Goal: Task Accomplishment & Management: Complete application form

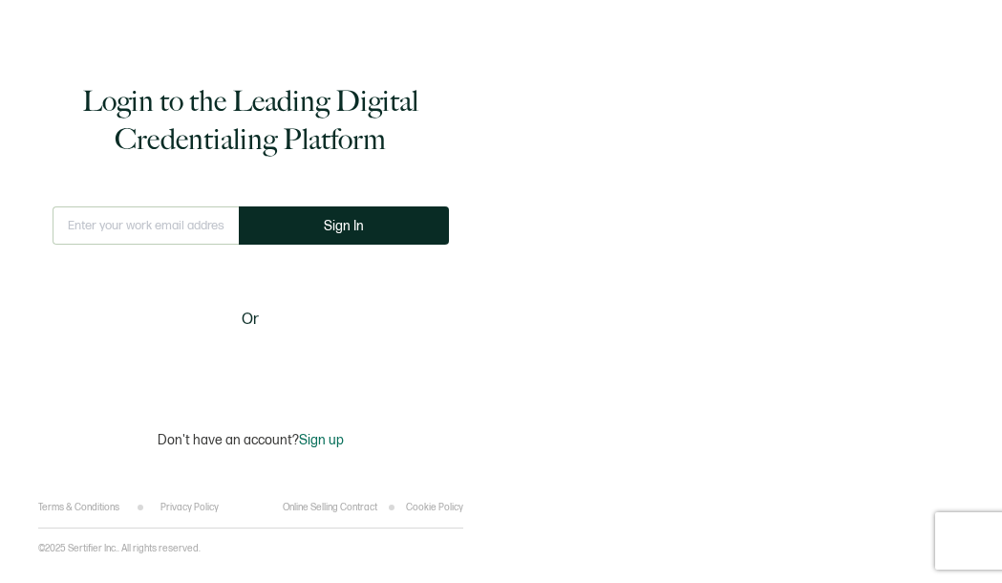
click at [165, 228] on input "text" at bounding box center [146, 225] width 186 height 38
click at [180, 226] on input "text" at bounding box center [146, 225] width 186 height 38
click at [318, 441] on span "Sign up" at bounding box center [321, 440] width 45 height 16
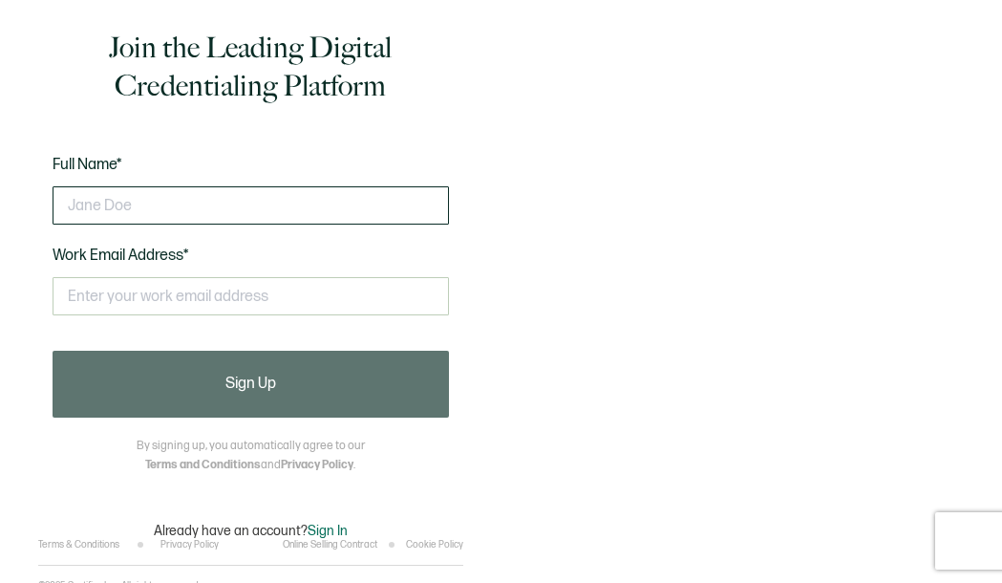
click at [226, 210] on input "text" at bounding box center [251, 205] width 397 height 38
type input "[PERSON_NAME]"
type input "danielledunne@"
click at [182, 211] on input "[PERSON_NAME]" at bounding box center [251, 205] width 397 height 38
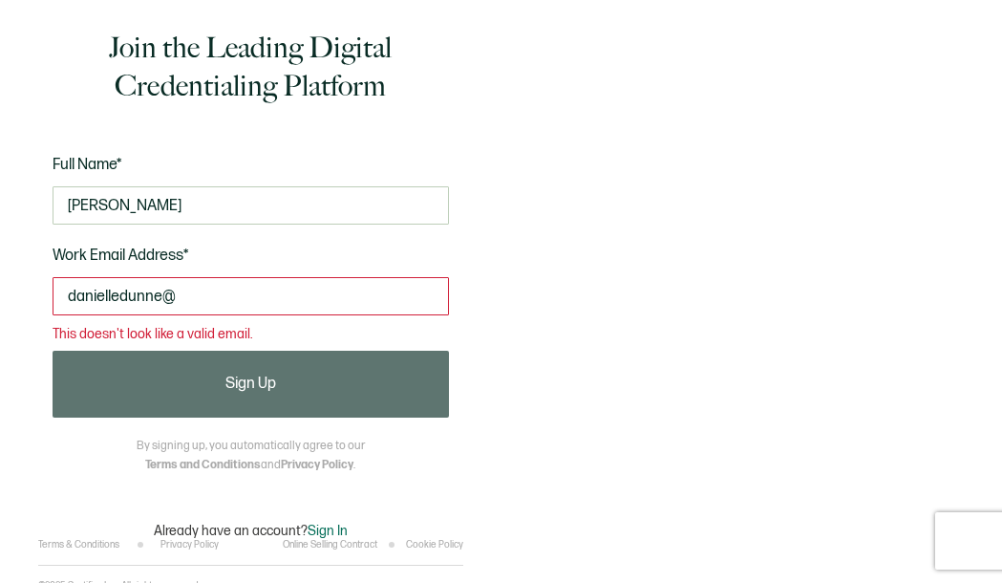
type input "[PERSON_NAME]"
click at [189, 300] on input "danielledunne@" at bounding box center [251, 296] width 397 height 38
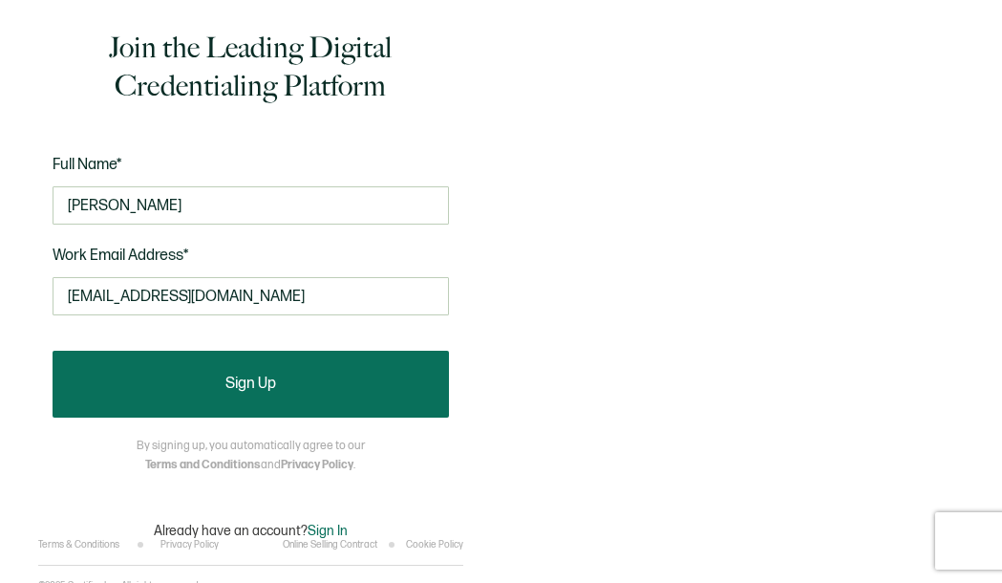
type input "[EMAIL_ADDRESS][DOMAIN_NAME]"
click at [217, 398] on button "Sign Up" at bounding box center [251, 384] width 397 height 67
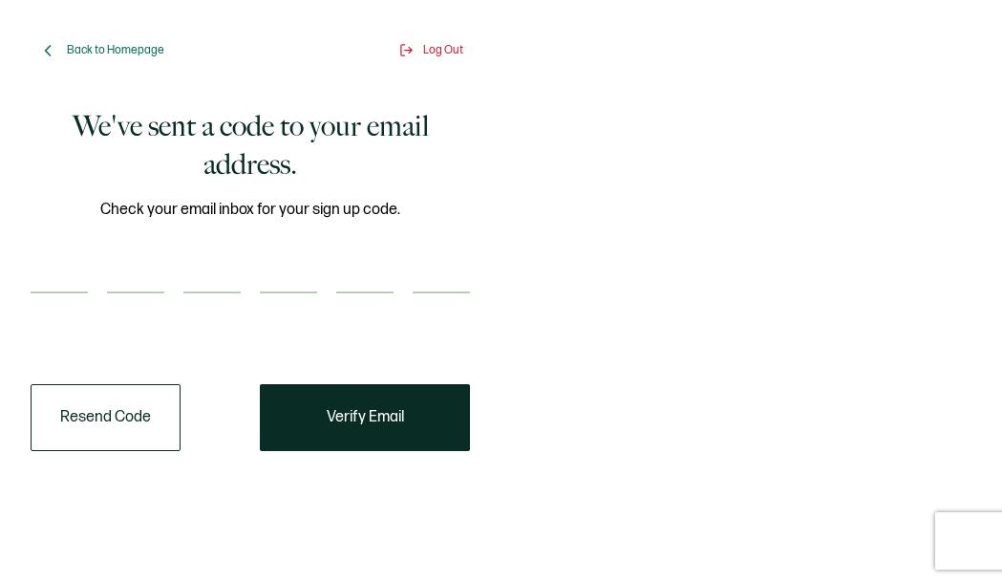
click at [206, 282] on input "number" at bounding box center [211, 274] width 57 height 38
click at [140, 48] on span "Back to Homepage" at bounding box center [115, 50] width 97 height 14
